Goal: Contribute content

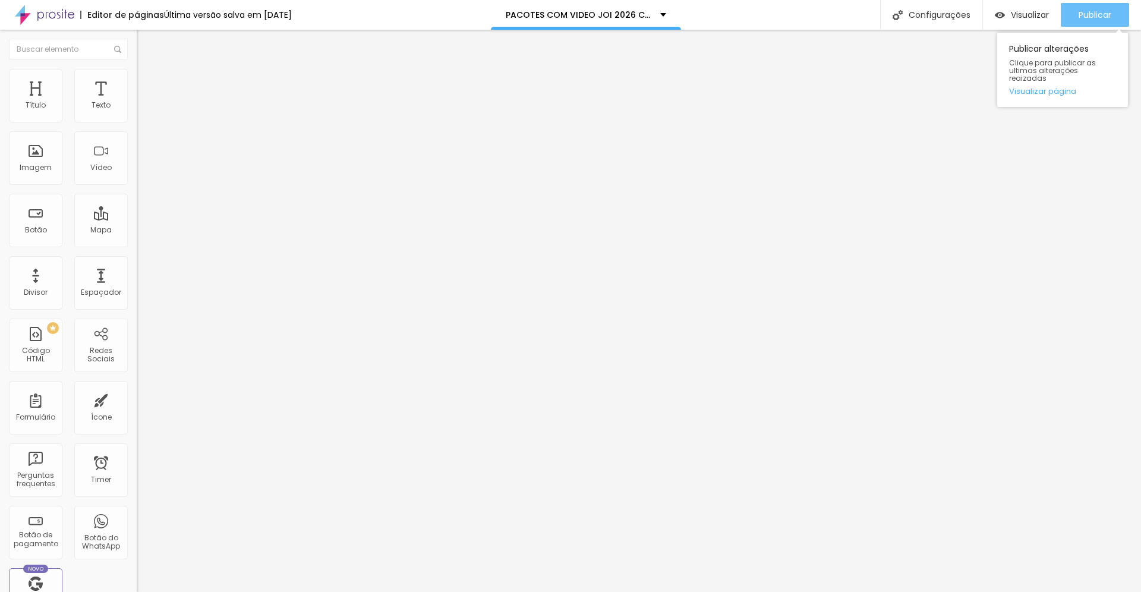
click at [1097, 18] on span "Publicar" at bounding box center [1095, 15] width 33 height 10
